Goal: Task Accomplishment & Management: Use online tool/utility

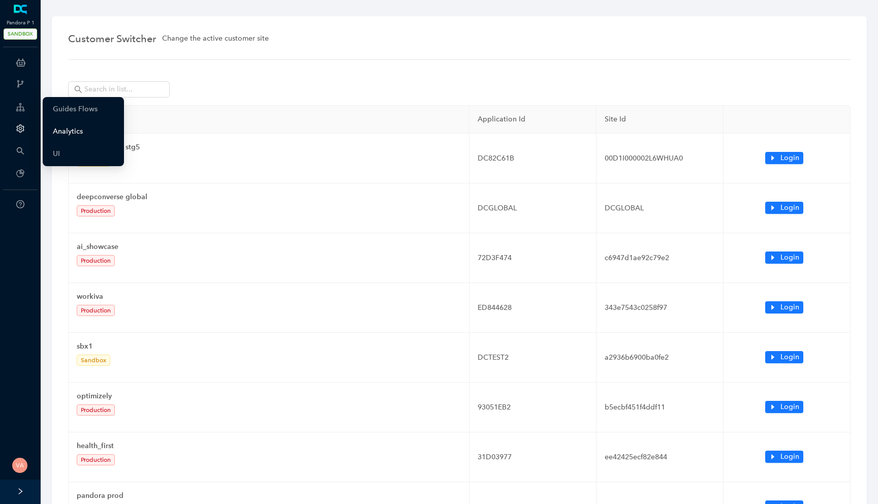
click at [72, 129] on link "Analytics" at bounding box center [68, 131] width 30 height 20
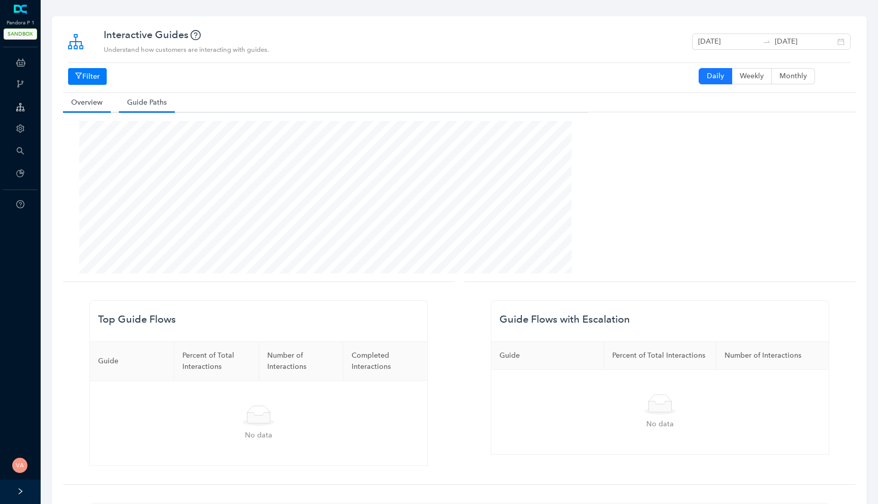
click at [142, 103] on link "Guide Paths" at bounding box center [147, 102] width 56 height 19
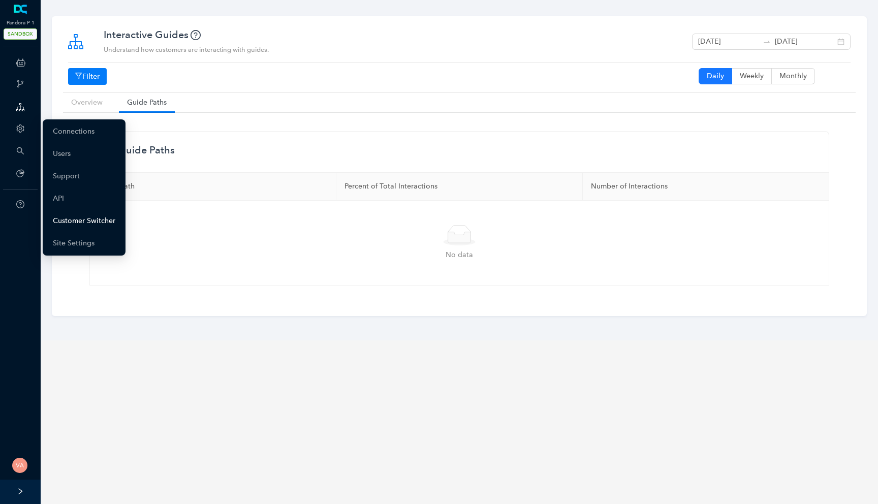
click at [93, 223] on link "Customer Switcher" at bounding box center [84, 221] width 62 height 20
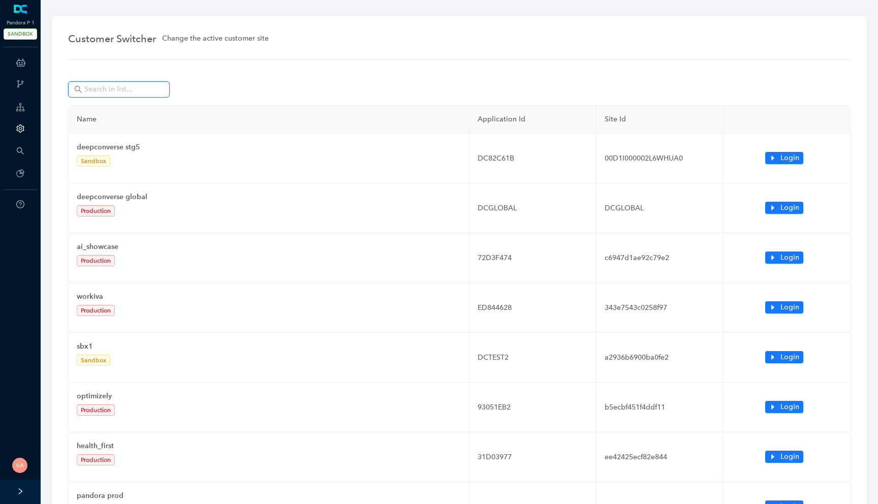
click at [136, 86] on input "text" at bounding box center [119, 89] width 71 height 11
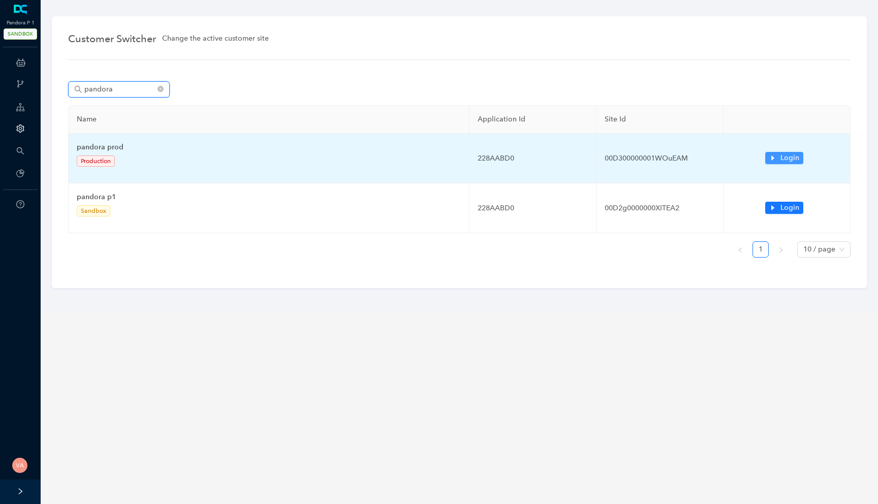
type input "pandora"
click at [783, 155] on span "Login" at bounding box center [789, 157] width 19 height 11
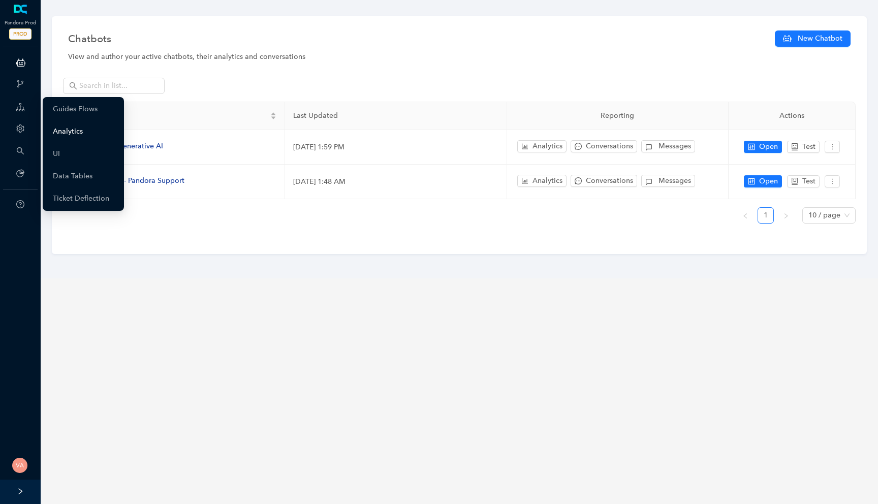
click at [63, 135] on link "Analytics" at bounding box center [68, 131] width 30 height 20
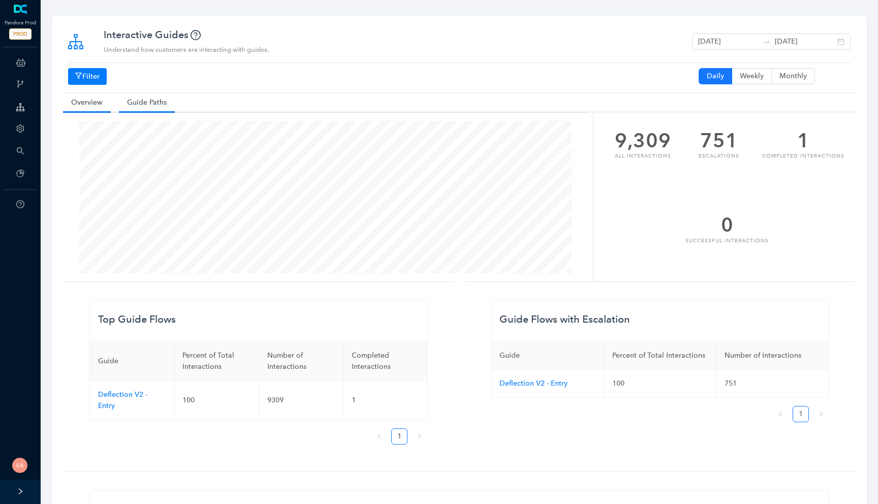
click at [156, 107] on link "Guide Paths" at bounding box center [147, 102] width 56 height 19
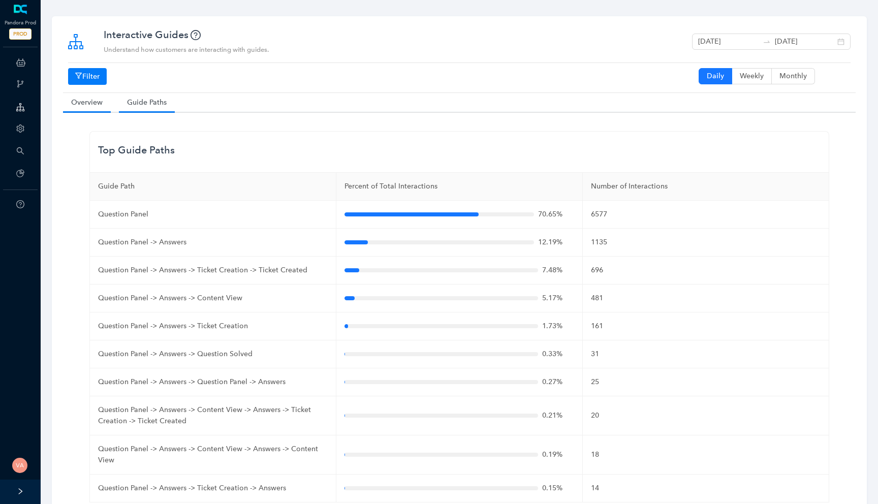
click at [91, 103] on link "Overview" at bounding box center [87, 102] width 48 height 19
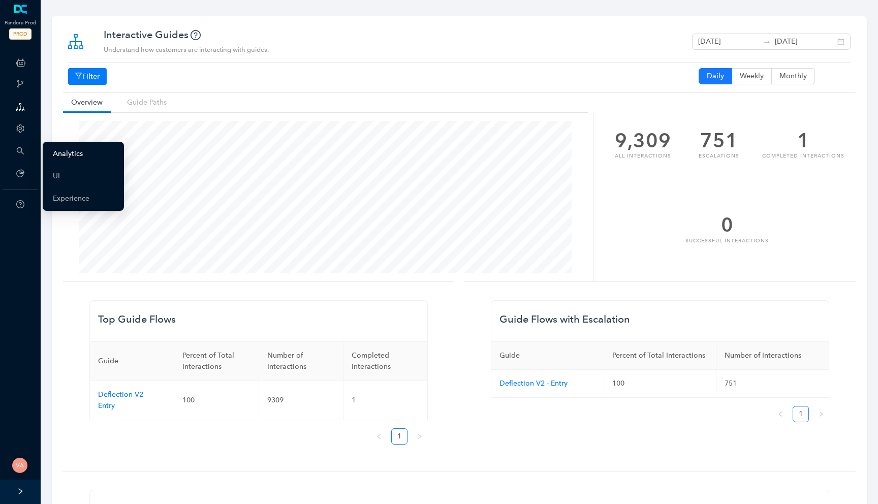
click at [71, 155] on link "Analytics" at bounding box center [68, 154] width 30 height 20
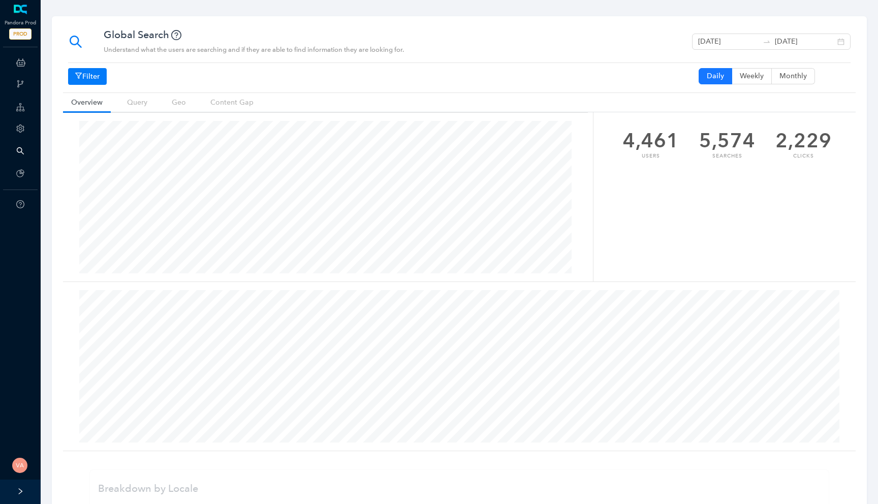
click at [137, 112] on div "[DATE] 12:30:00 Clicks 190 Searches 465 Users 393" at bounding box center [325, 196] width 525 height 169
click at [140, 108] on link "Query" at bounding box center [137, 102] width 37 height 19
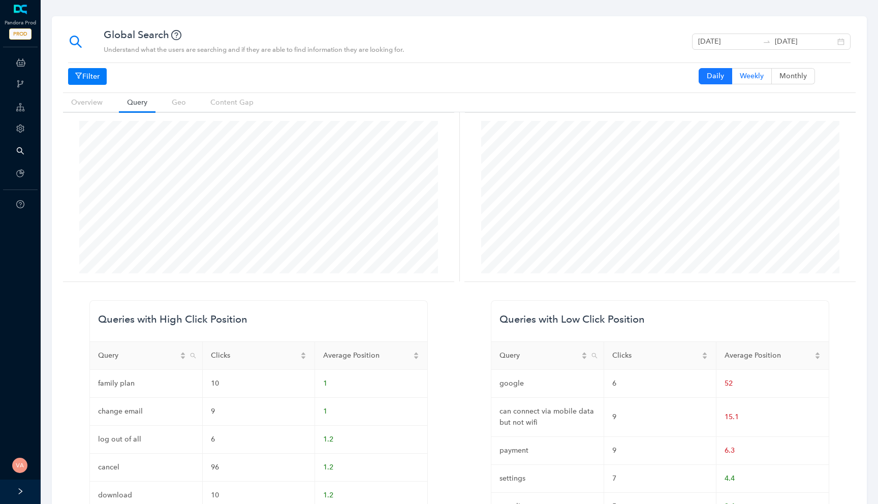
click at [746, 80] on span "Weekly" at bounding box center [752, 76] width 24 height 9
click at [751, 78] on input "Weekly" at bounding box center [751, 78] width 0 height 0
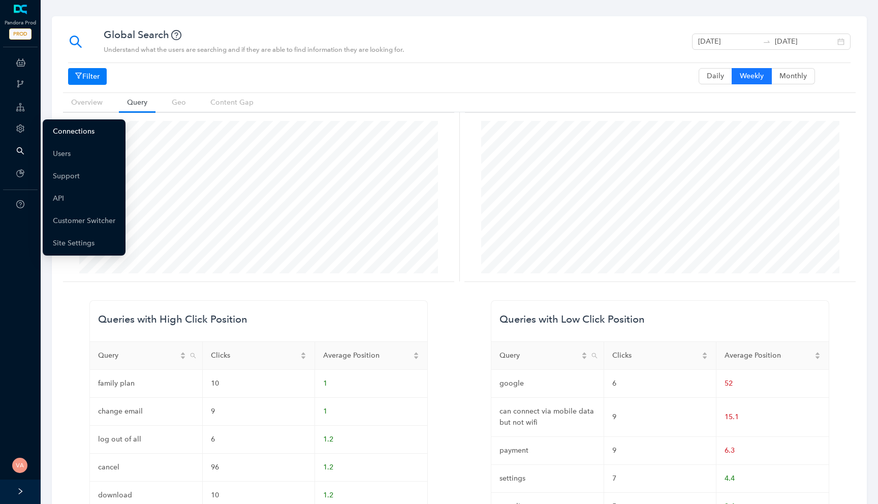
click at [75, 134] on link "Connections" at bounding box center [74, 131] width 42 height 20
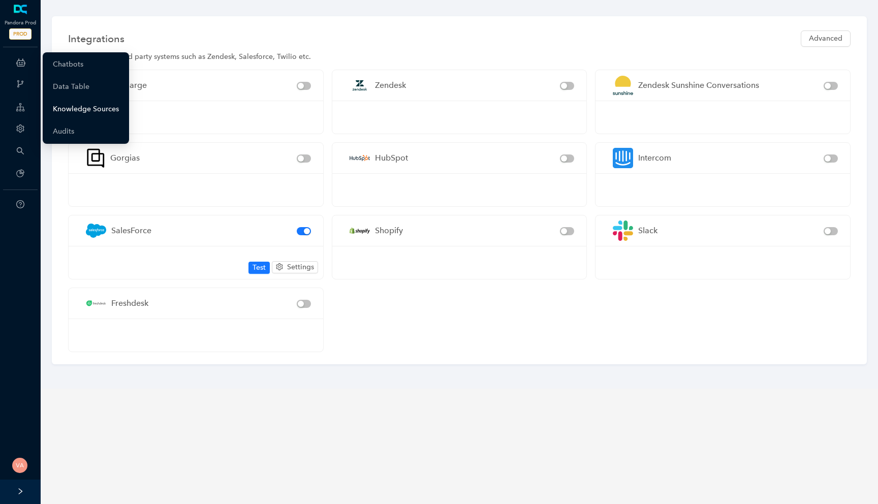
click at [86, 112] on link "Knowledge Sources" at bounding box center [86, 109] width 66 height 20
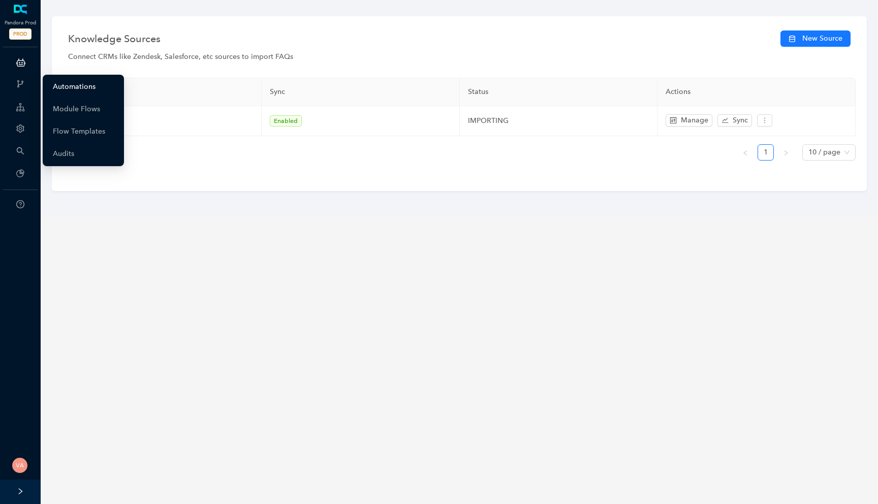
click at [62, 88] on link "Automations" at bounding box center [74, 87] width 43 height 20
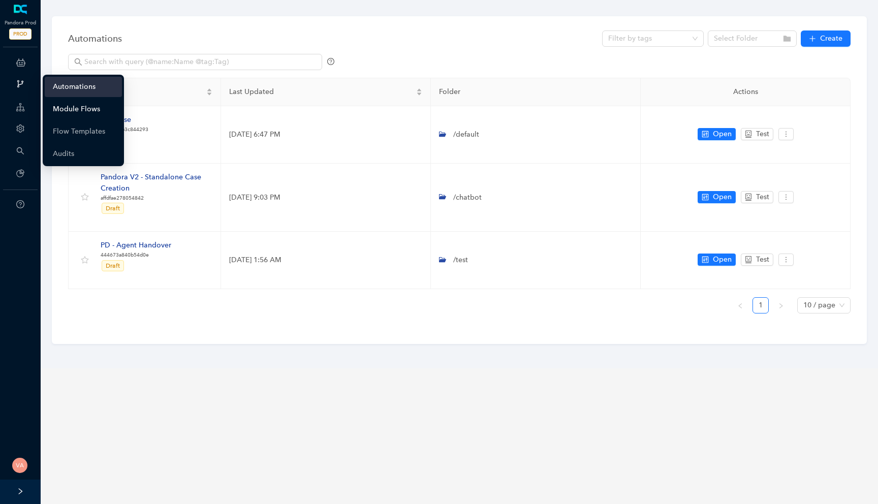
click at [73, 102] on link "Module Flows" at bounding box center [76, 109] width 47 height 20
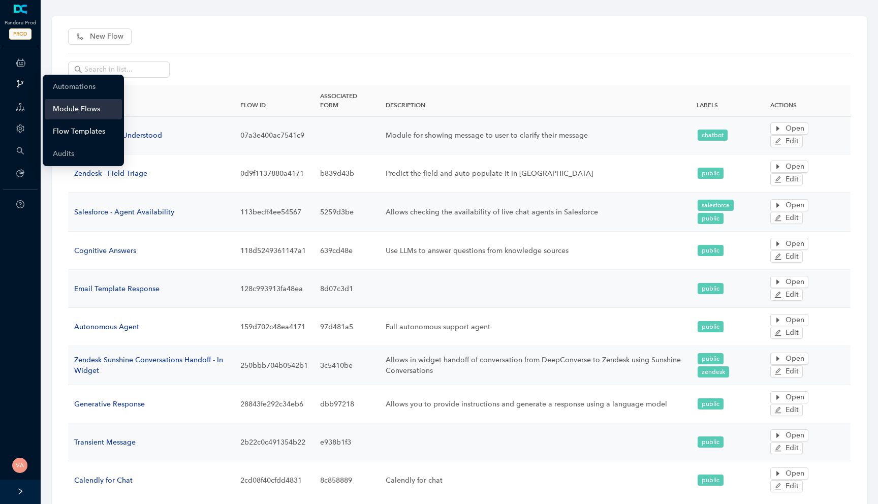
click at [71, 130] on link "Flow Templates" at bounding box center [79, 131] width 52 height 20
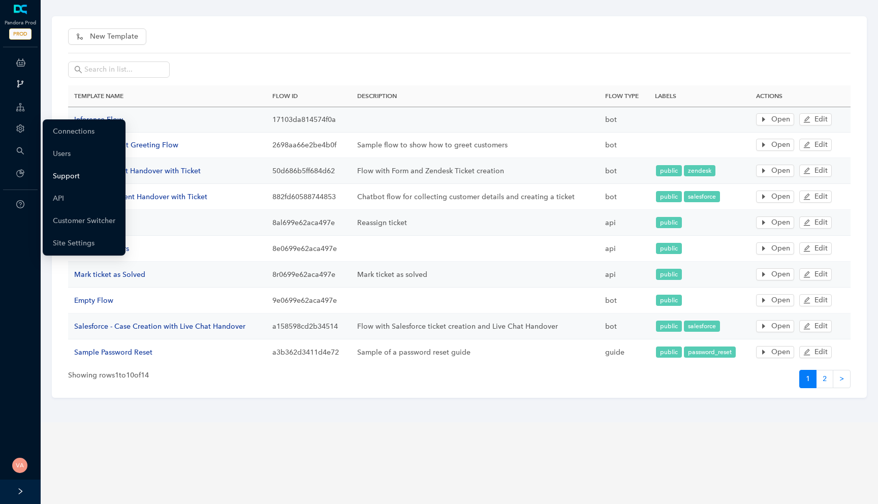
click at [70, 178] on link "Support" at bounding box center [66, 176] width 27 height 20
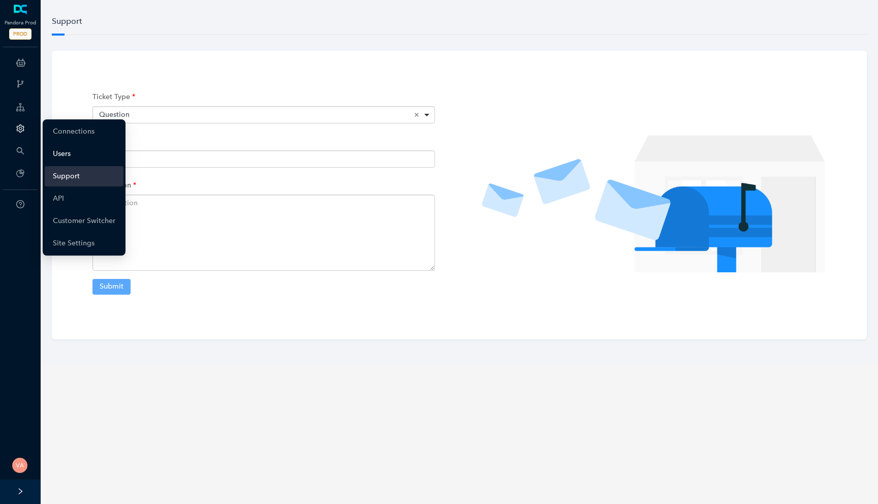
click at [65, 146] on link "Users" at bounding box center [62, 154] width 18 height 20
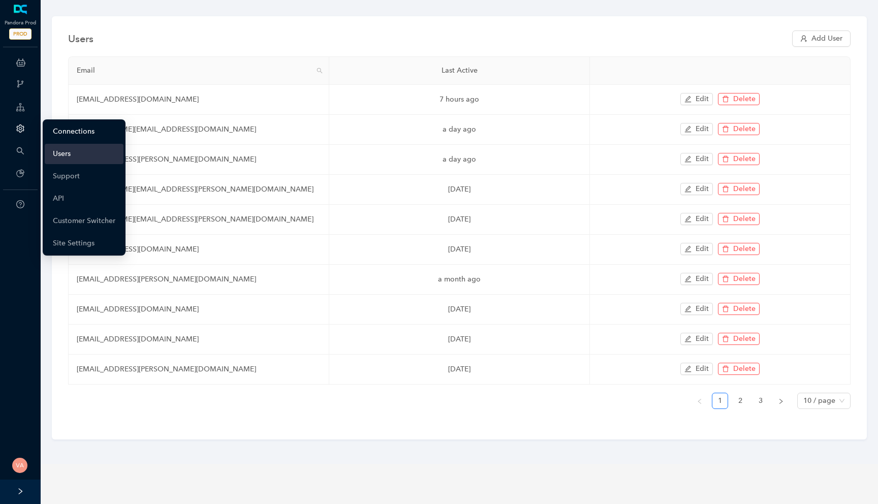
click at [79, 135] on link "Connections" at bounding box center [74, 131] width 42 height 20
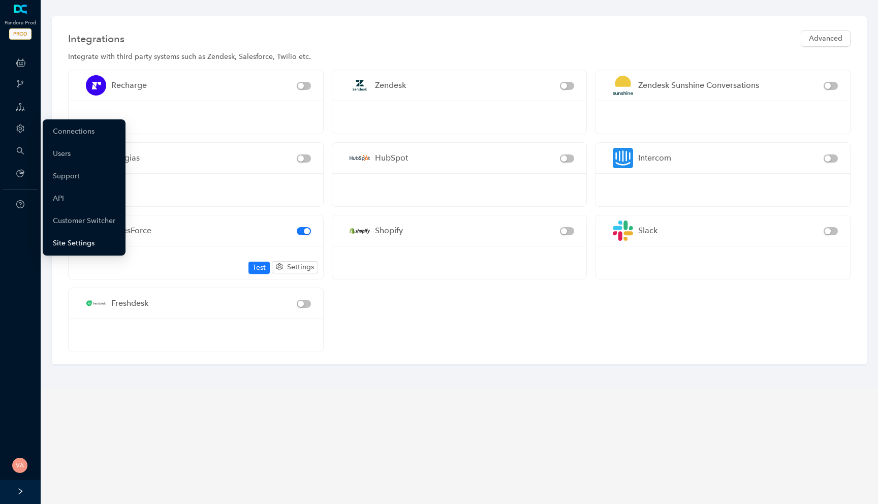
click at [94, 242] on link "Site Settings" at bounding box center [74, 243] width 42 height 20
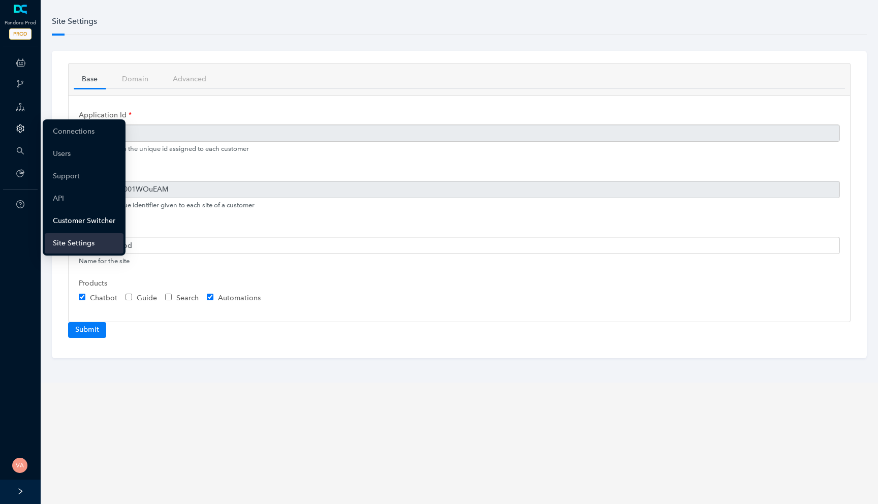
click at [84, 217] on link "Customer Switcher" at bounding box center [84, 221] width 62 height 20
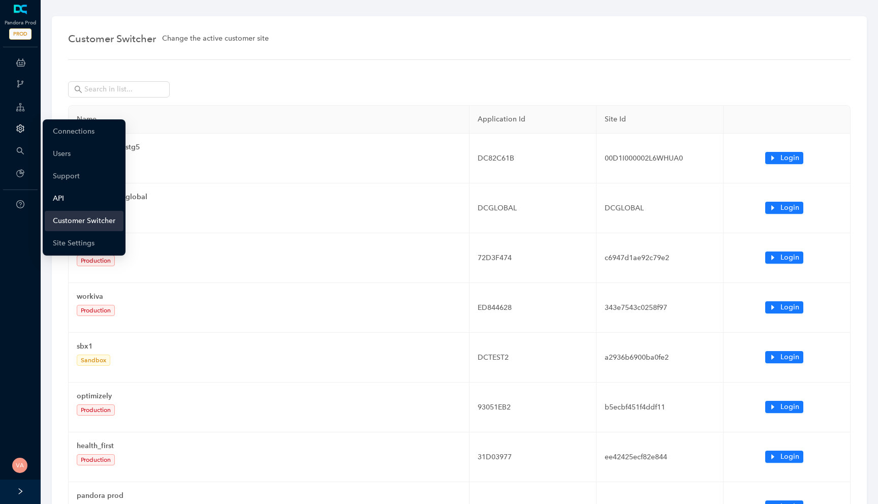
click at [64, 193] on link "API" at bounding box center [58, 198] width 11 height 20
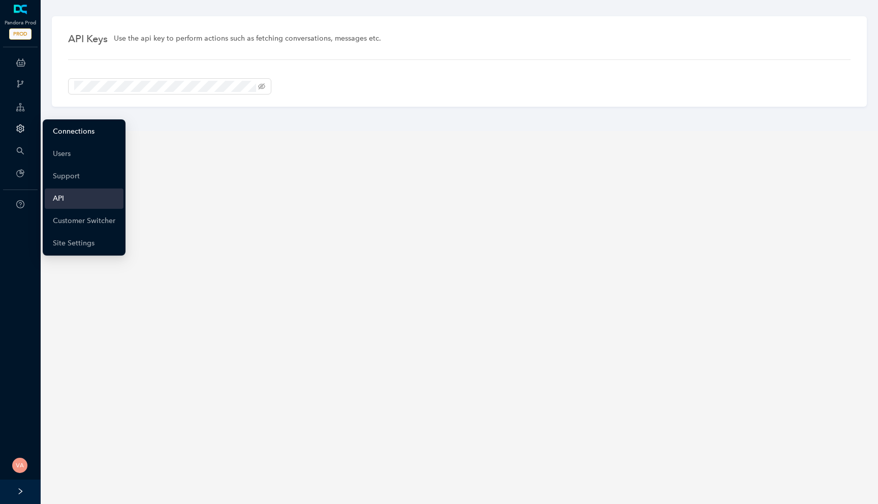
click at [62, 129] on link "Connections" at bounding box center [74, 131] width 42 height 20
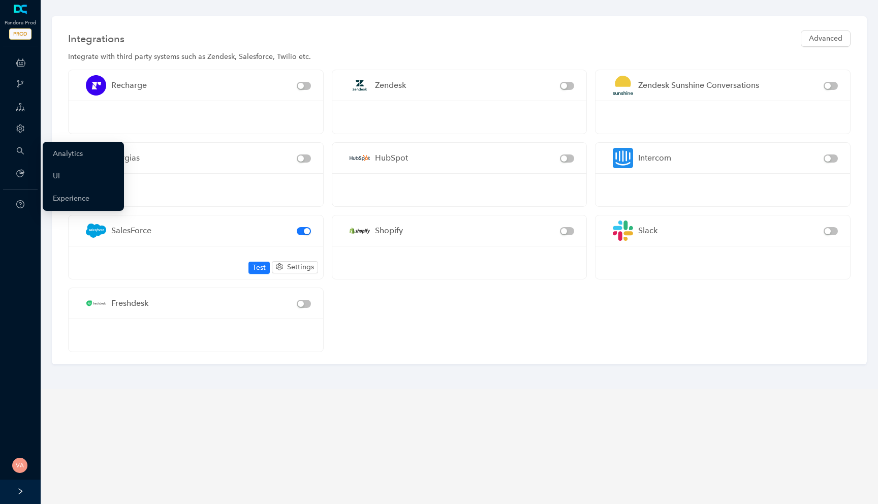
click at [21, 179] on div "Plans" at bounding box center [20, 174] width 37 height 20
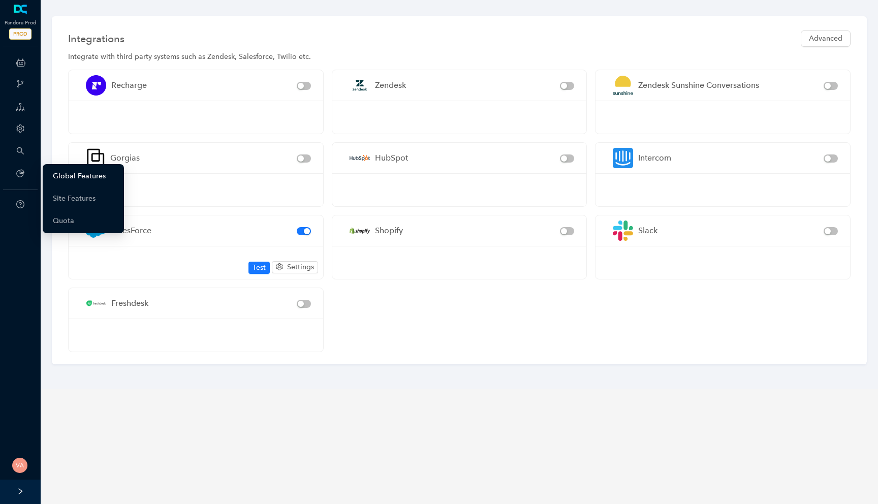
click at [60, 179] on link "Global Features" at bounding box center [79, 176] width 53 height 20
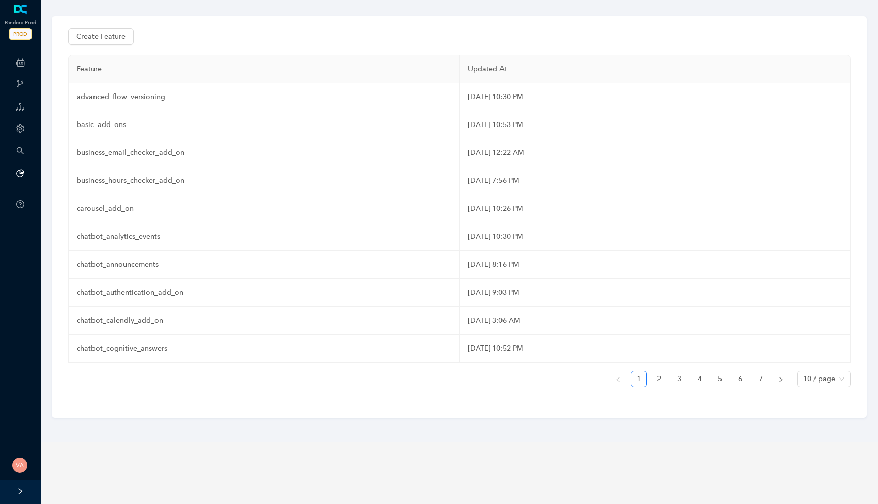
click at [22, 59] on icon at bounding box center [20, 62] width 9 height 20
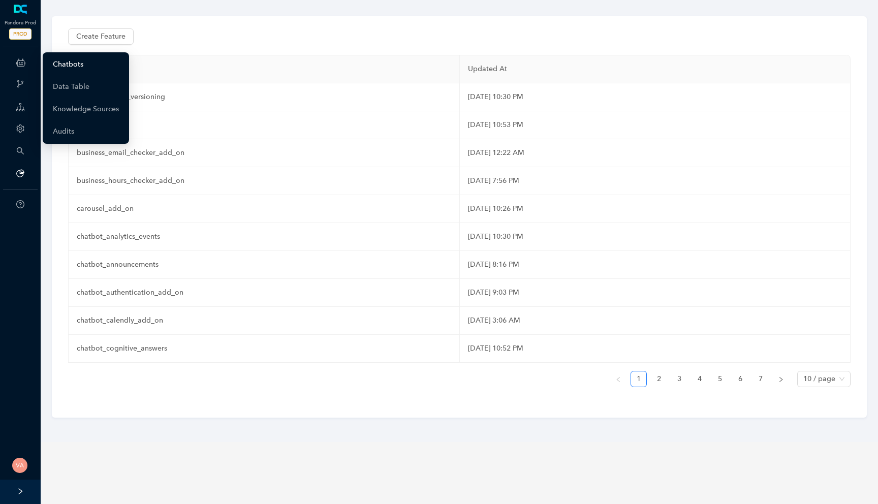
click at [66, 64] on link "Chatbots" at bounding box center [68, 64] width 30 height 20
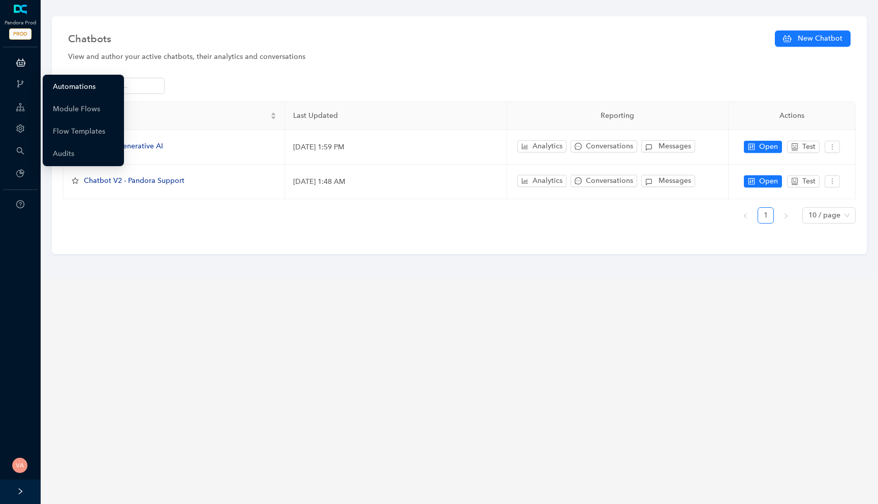
click at [79, 91] on link "Automations" at bounding box center [74, 87] width 43 height 20
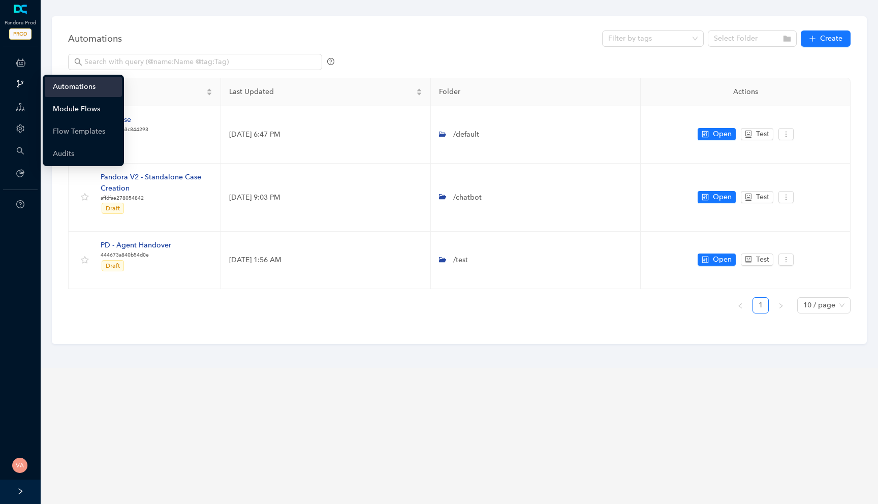
click at [76, 112] on link "Module Flows" at bounding box center [76, 109] width 47 height 20
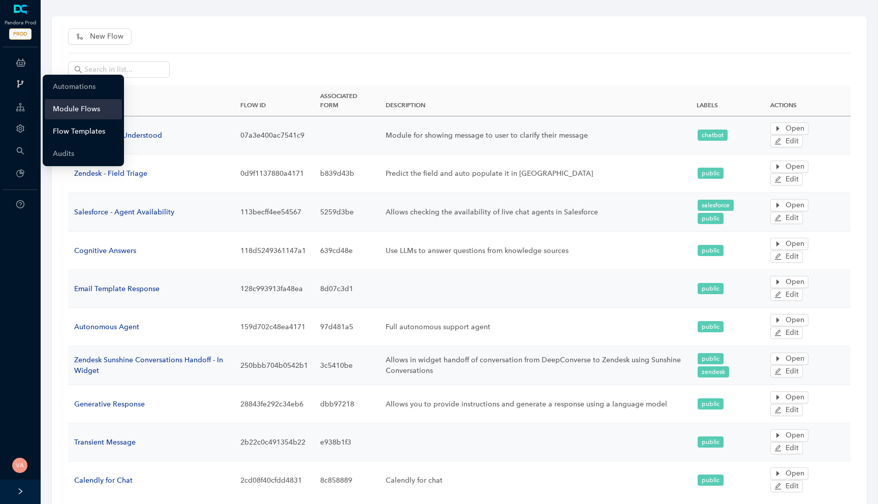
click at [76, 124] on link "Flow Templates" at bounding box center [79, 131] width 52 height 20
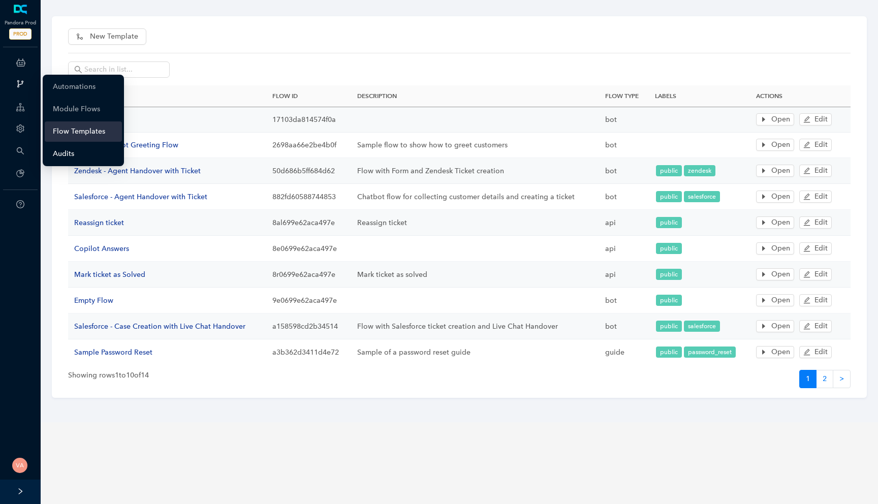
click at [74, 153] on link "Audits" at bounding box center [63, 154] width 21 height 20
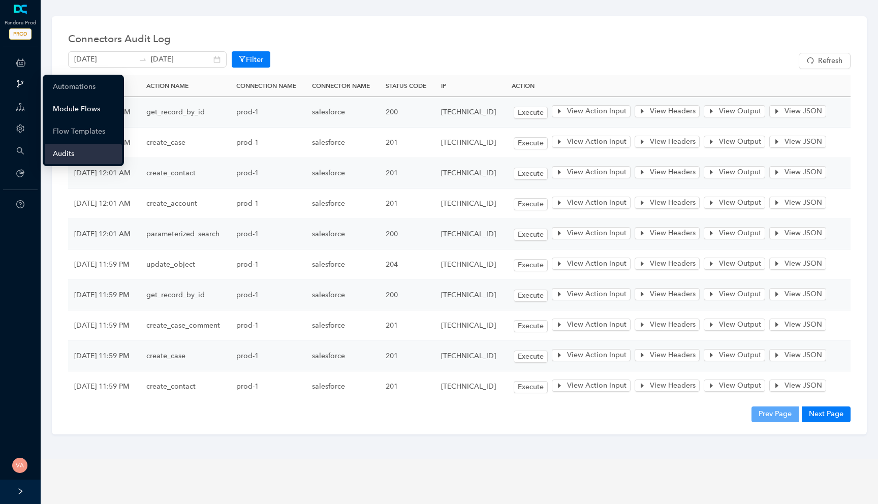
click at [91, 112] on link "Module Flows" at bounding box center [76, 109] width 47 height 20
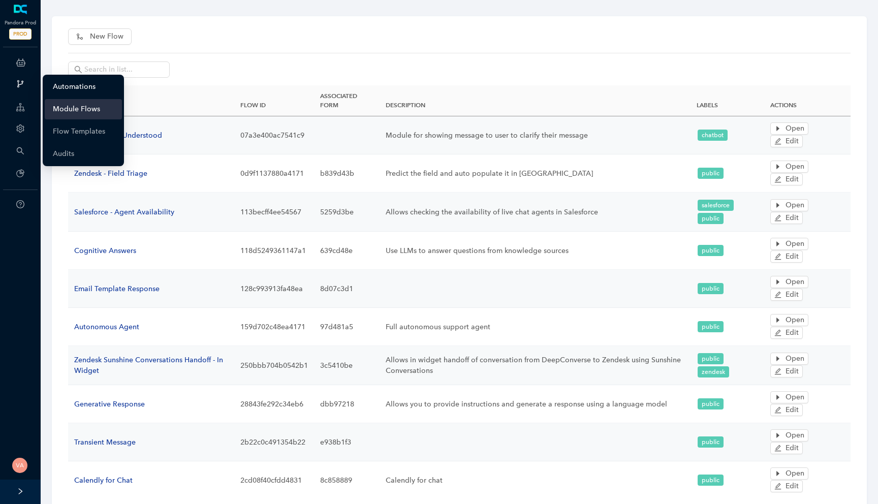
click at [85, 91] on link "Automations" at bounding box center [74, 87] width 43 height 20
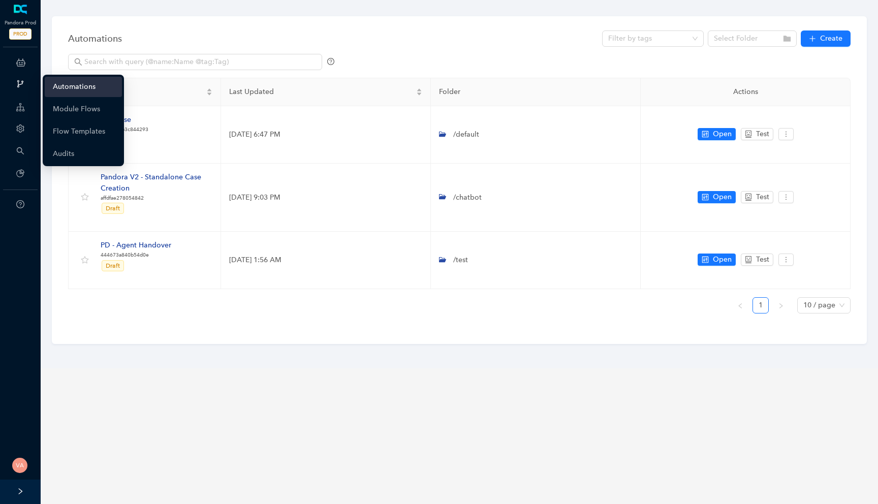
click at [20, 61] on icon at bounding box center [20, 62] width 9 height 20
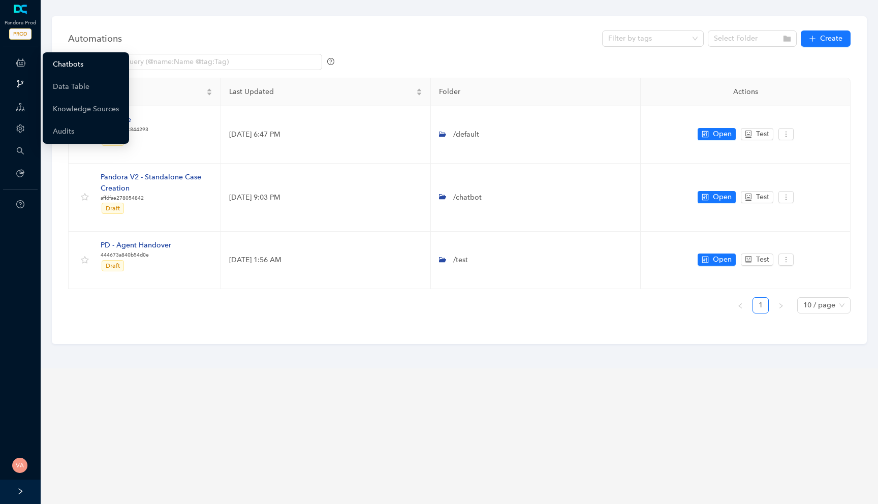
click at [53, 64] on link "Chatbots" at bounding box center [68, 64] width 30 height 20
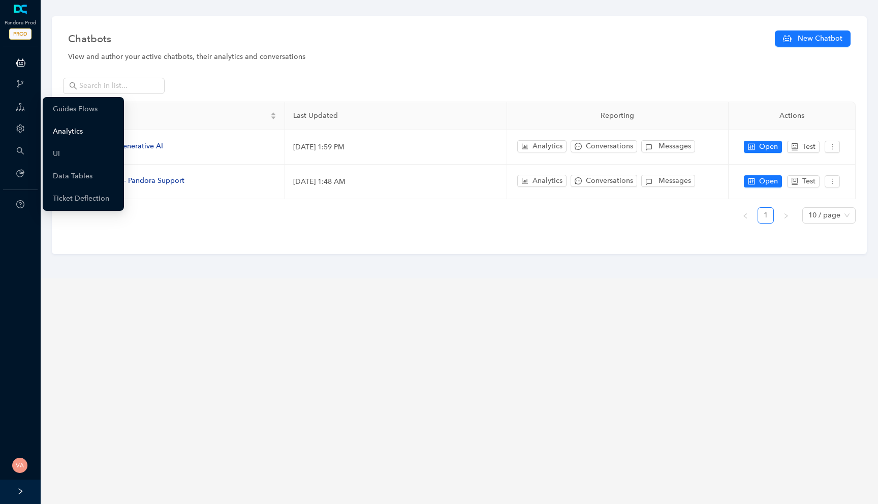
click at [74, 134] on link "Analytics" at bounding box center [68, 131] width 30 height 20
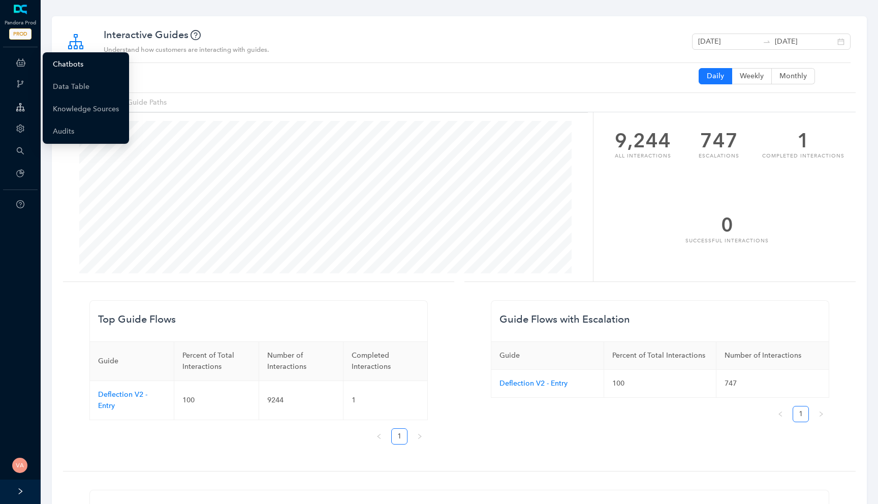
click at [72, 67] on link "Chatbots" at bounding box center [68, 64] width 30 height 20
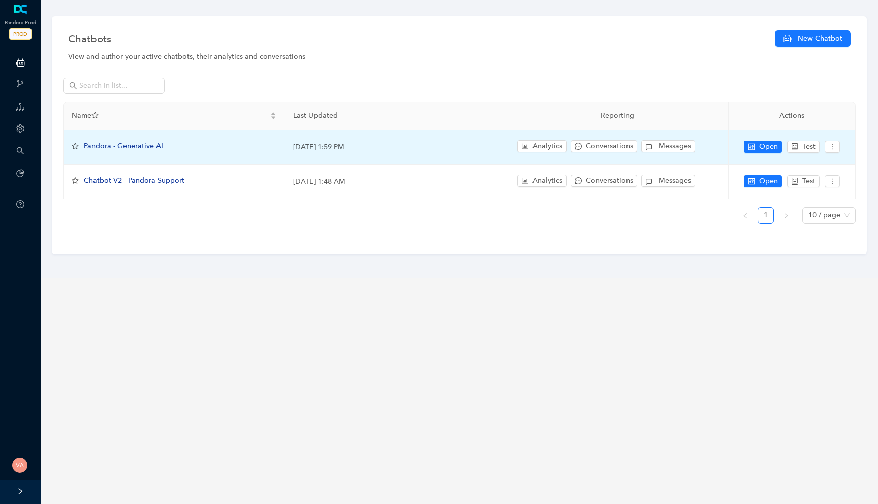
click at [138, 145] on span "Pandora - Generative AI" at bounding box center [123, 146] width 79 height 9
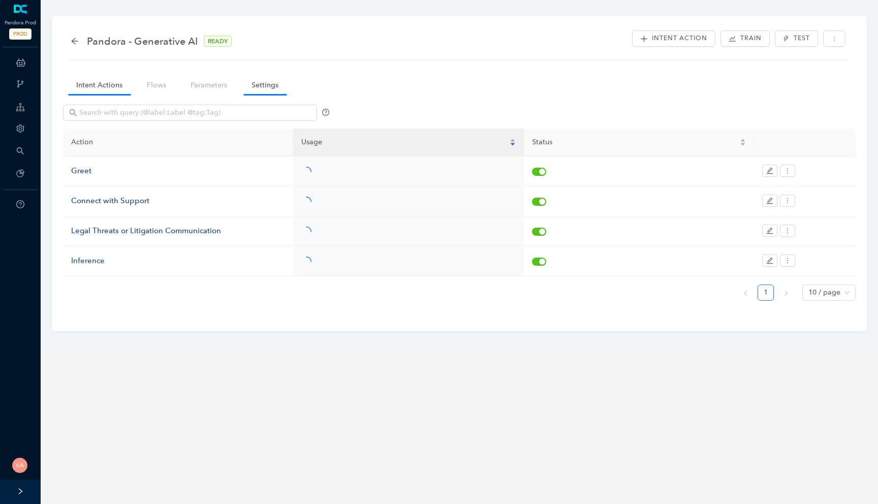
click at [262, 85] on link "Settings" at bounding box center [264, 85] width 43 height 19
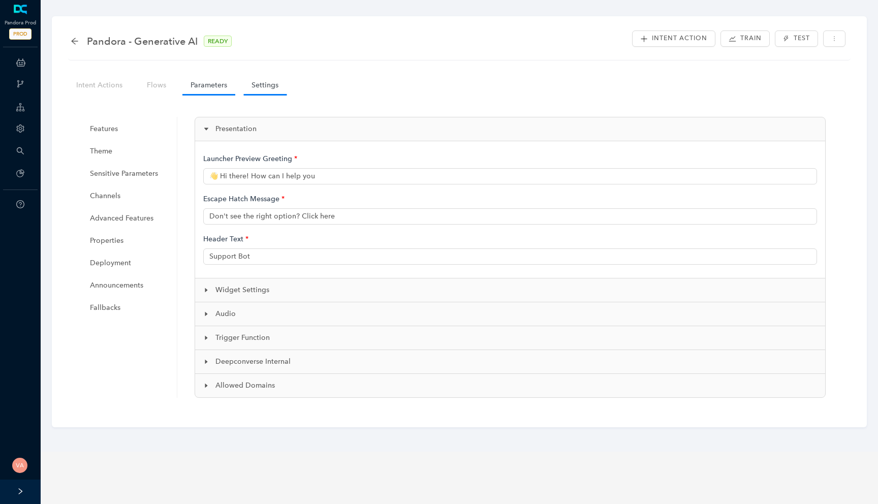
type input "👋 Hi there! How can I help you?"
type input "Pandora Support"
click at [184, 93] on link "Parameters" at bounding box center [208, 85] width 53 height 19
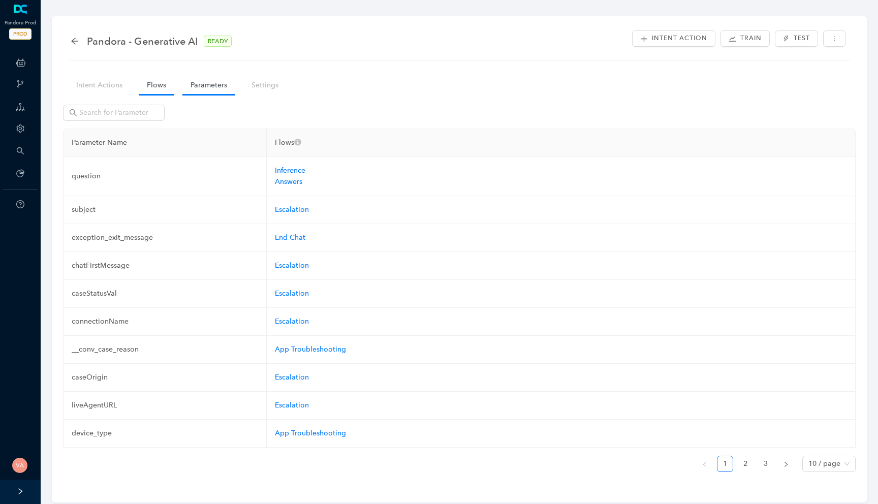
click at [144, 88] on link "Flows" at bounding box center [157, 85] width 36 height 19
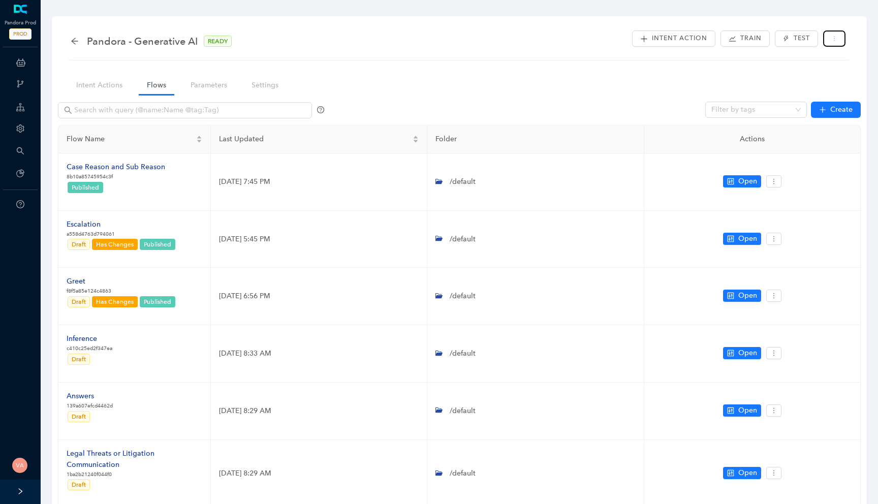
click at [838, 34] on button "button" at bounding box center [834, 38] width 22 height 16
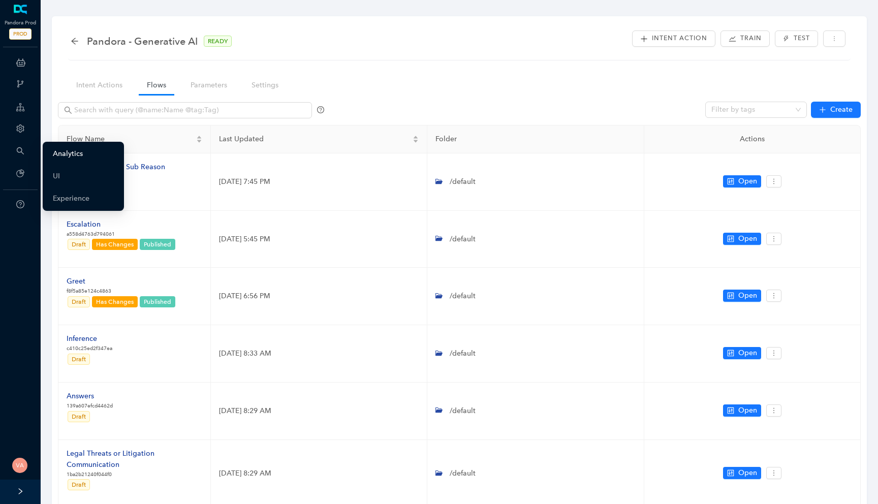
click at [55, 150] on link "Analytics" at bounding box center [68, 154] width 30 height 20
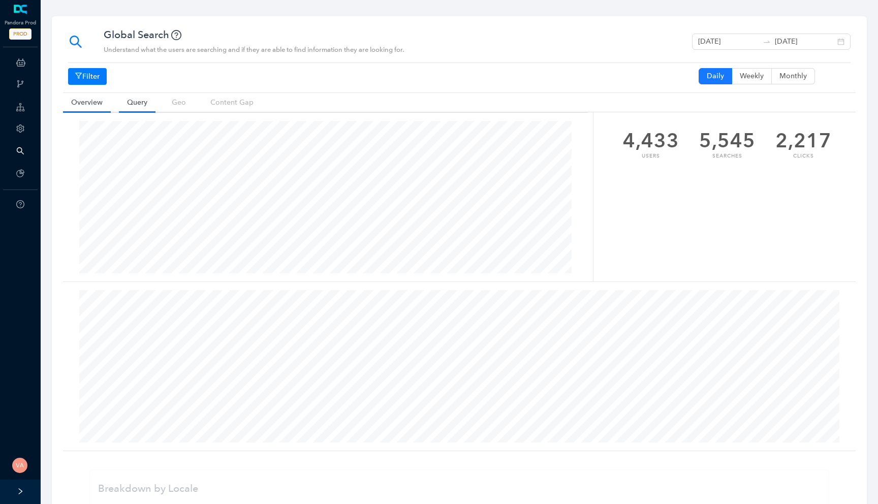
click at [135, 102] on link "Query" at bounding box center [137, 102] width 37 height 19
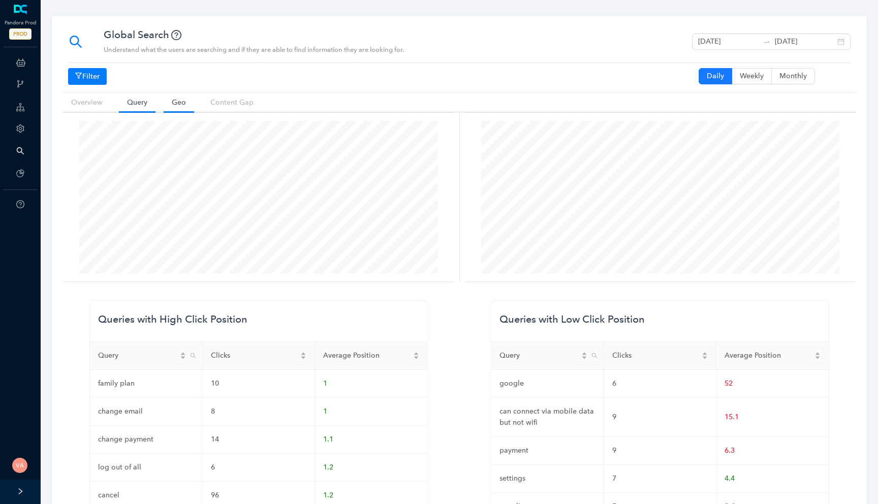
click at [174, 99] on link "Geo" at bounding box center [179, 102] width 30 height 19
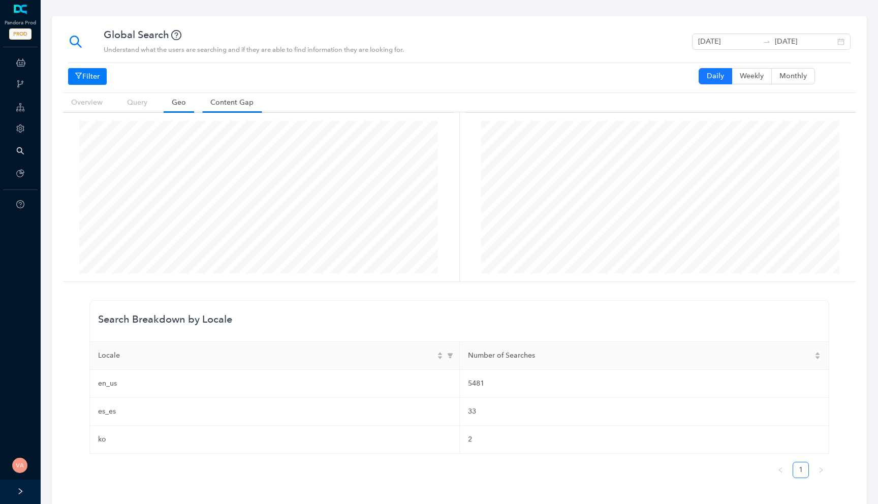
click at [232, 94] on link "Content Gap" at bounding box center [231, 102] width 59 height 19
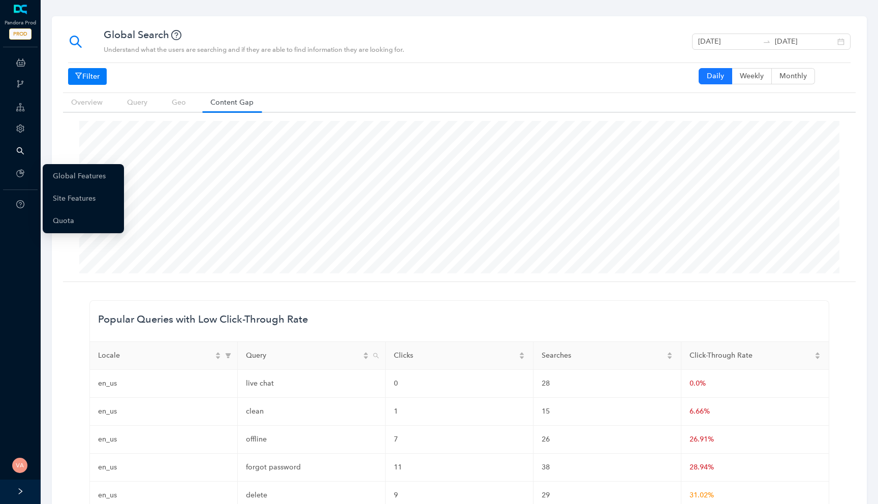
click at [23, 180] on div "Plans" at bounding box center [20, 174] width 37 height 20
click at [68, 177] on link "Global Features" at bounding box center [79, 176] width 53 height 20
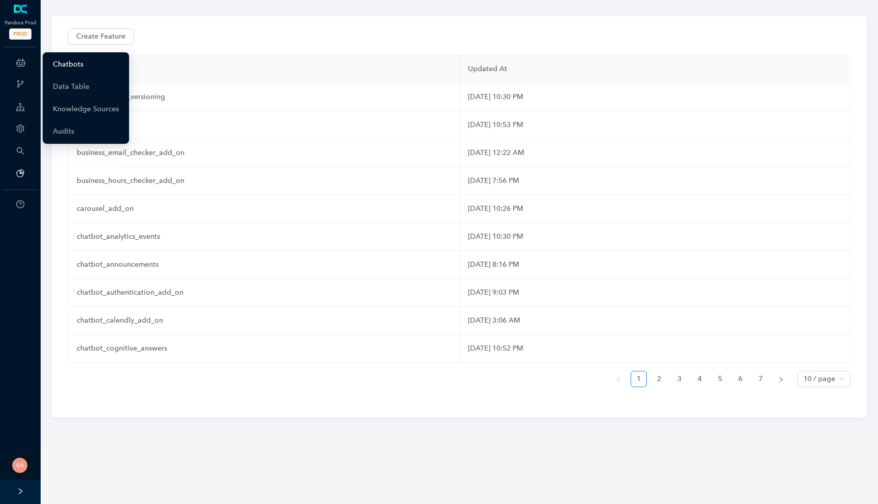
click at [79, 68] on link "Chatbots" at bounding box center [68, 64] width 30 height 20
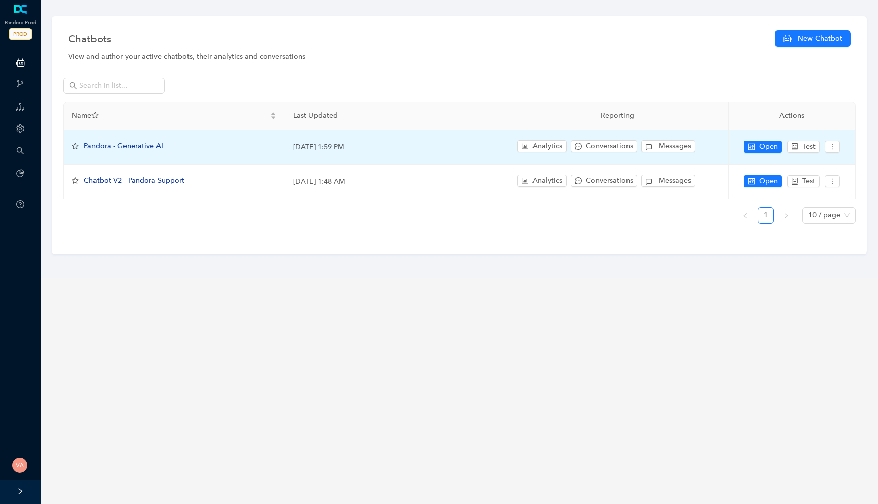
click at [144, 150] on span "Pandora - Generative AI" at bounding box center [123, 146] width 79 height 9
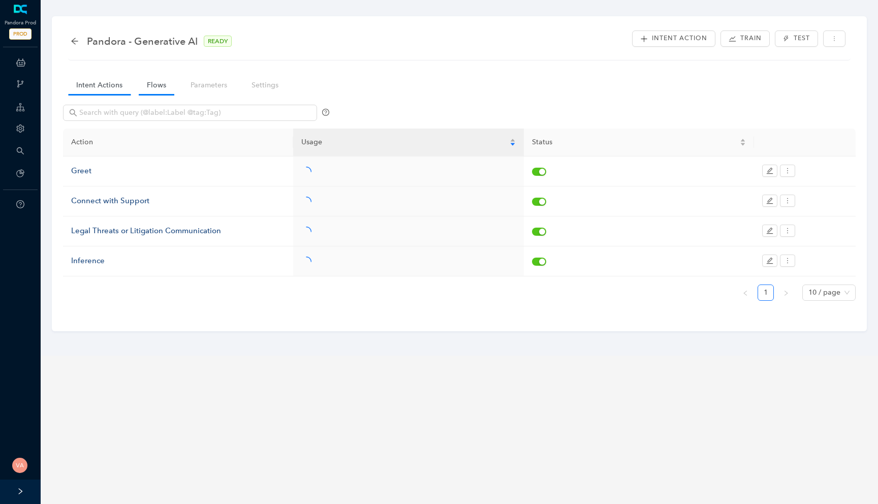
click at [154, 86] on link "Flows" at bounding box center [157, 85] width 36 height 19
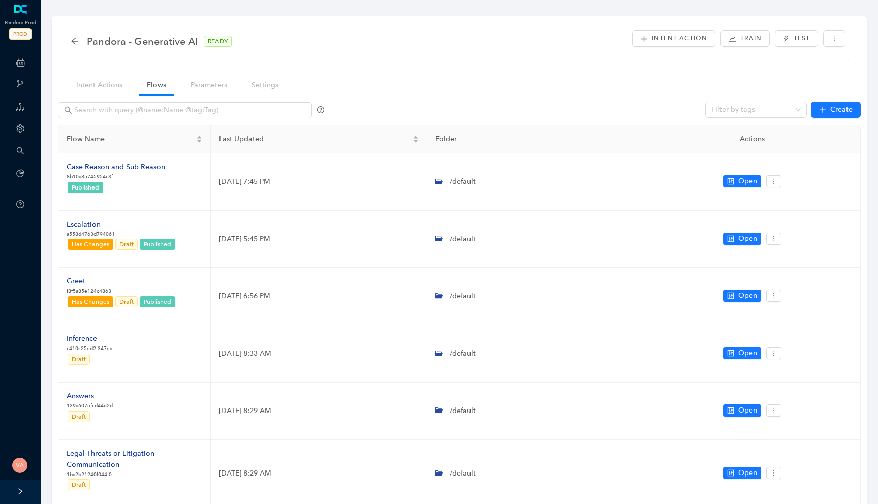
click at [238, 84] on nav "Intent Actions Flows Parameters Settings" at bounding box center [181, 85] width 237 height 29
